Goal: Transaction & Acquisition: Subscribe to service/newsletter

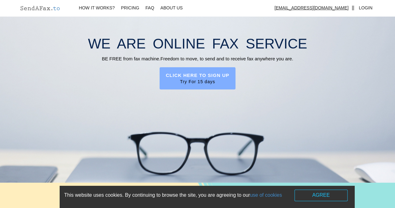
click at [192, 78] on label "CLICK HERE TO SIGN UP" at bounding box center [197, 75] width 63 height 7
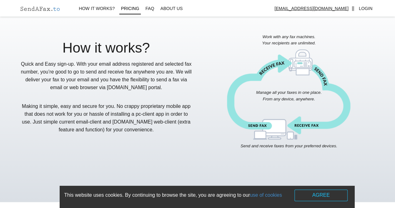
scroll to position [26, 0]
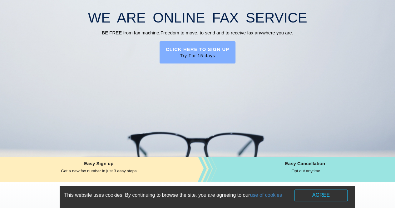
click at [199, 54] on span "Try For 15 days" at bounding box center [197, 55] width 63 height 6
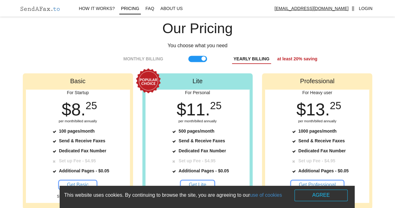
scroll to position [494, 0]
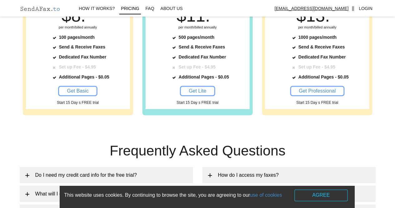
drag, startPoint x: 76, startPoint y: 91, endPoint x: 114, endPoint y: 85, distance: 38.3
click at [76, 91] on span "Get Basic" at bounding box center [78, 90] width 22 height 5
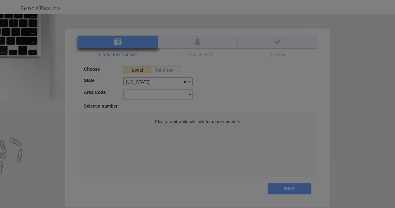
select select "CA"
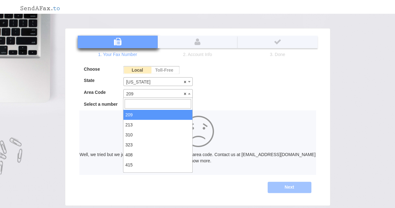
click at [189, 93] on b at bounding box center [189, 94] width 2 height 2
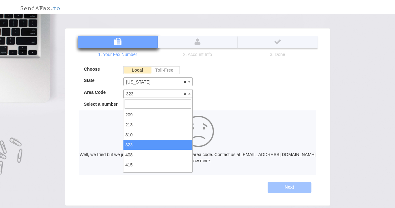
click at [189, 93] on b at bounding box center [189, 94] width 2 height 2
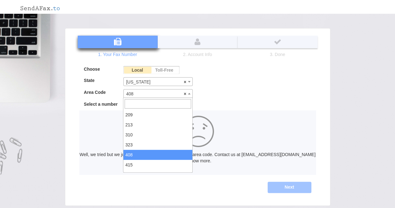
click at [190, 91] on span at bounding box center [189, 93] width 6 height 8
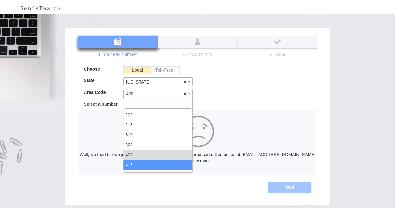
select select "415"
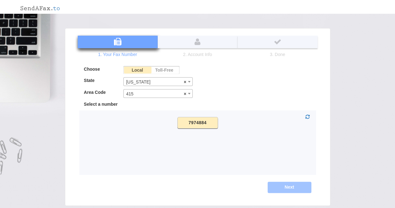
click at [196, 123] on label "7974884" at bounding box center [197, 123] width 41 height 12
click at [0, 0] on input "7974884" at bounding box center [0, 0] width 0 height 0
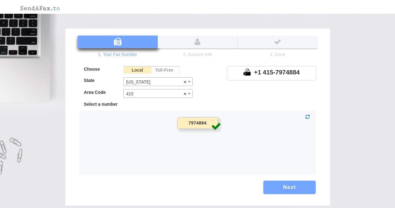
click at [288, 188] on button "Next" at bounding box center [289, 186] width 52 height 13
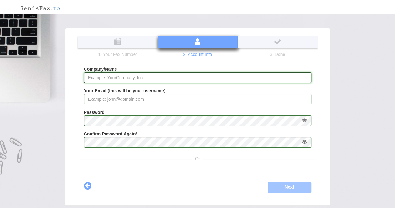
click at [143, 76] on input "Company/Name" at bounding box center [197, 77] width 227 height 11
type input "TigerLily Tax & Finance"
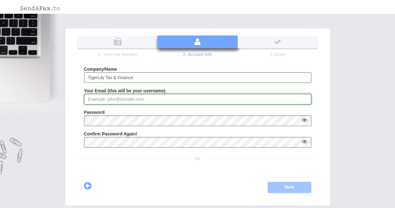
click at [130, 99] on input "Your Email (this will be your username)" at bounding box center [197, 99] width 227 height 11
type input "[EMAIL_ADDRESS][DOMAIN_NAME]"
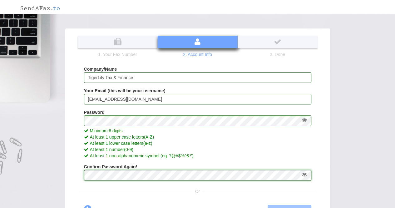
click at [104, 175] on div "Choose Local Toll-Free State [US_STATE] [US_STATE] [GEOGRAPHIC_DATA] [US_STATE]…" at bounding box center [198, 131] width 240 height 148
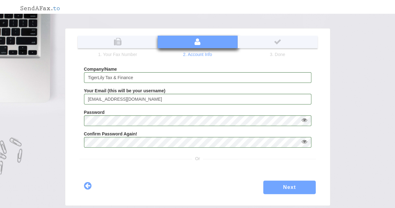
click at [284, 186] on button "Next" at bounding box center [289, 186] width 52 height 13
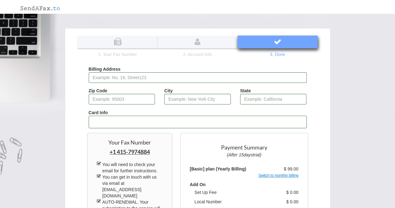
click at [368, 131] on div "× Our Offers Monthly Yearly See more... Basic $ 9. 95 per month 100 pages/month…" at bounding box center [197, 174] width 395 height 348
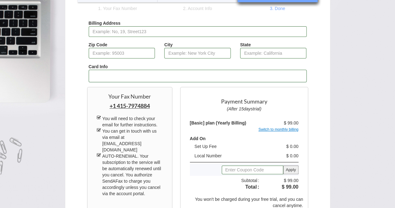
scroll to position [140, 0]
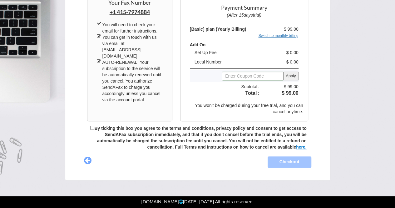
click at [283, 36] on link "Switch to monthly billing" at bounding box center [278, 35] width 40 height 4
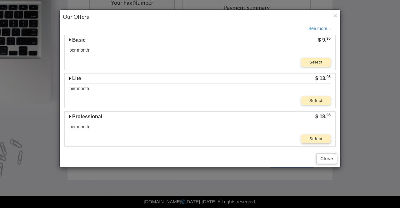
click at [234, 57] on div "Select" at bounding box center [199, 59] width 261 height 13
click at [309, 60] on span "Select" at bounding box center [315, 62] width 13 height 5
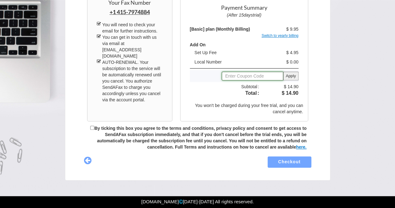
click at [246, 77] on input "text" at bounding box center [253, 75] width 62 height 9
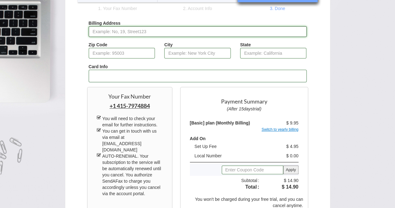
click at [116, 30] on input "Billing Address" at bounding box center [198, 31] width 218 height 11
type input "[STREET_ADDRESS]"
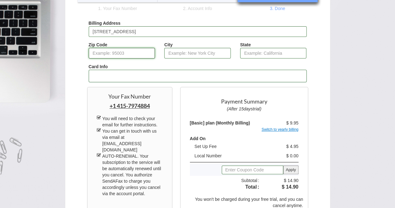
type input "90028"
type input "[GEOGRAPHIC_DATA]"
type input "[US_STATE]"
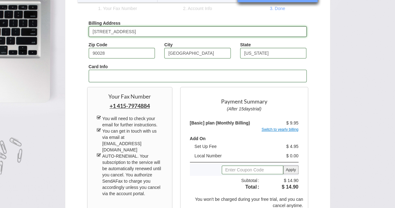
type input "[STREET_ADDRESS]"
type input "90028"
type input "[GEOGRAPHIC_DATA]"
type input "[US_STATE]"
type input "[GEOGRAPHIC_DATA]"
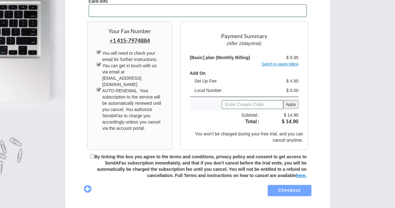
scroll to position [140, 0]
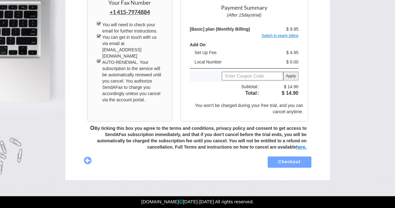
click at [90, 126] on input "By ticking this box you agree to the terms and conditions, privacy policy and c…" at bounding box center [92, 127] width 4 height 4
checkbox input "true"
click at [286, 163] on button "Checkout" at bounding box center [289, 161] width 52 height 13
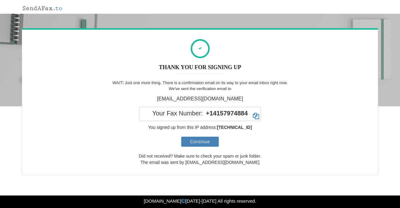
click at [198, 140] on link "Continue" at bounding box center [199, 141] width 37 height 10
